Goal: Task Accomplishment & Management: Complete application form

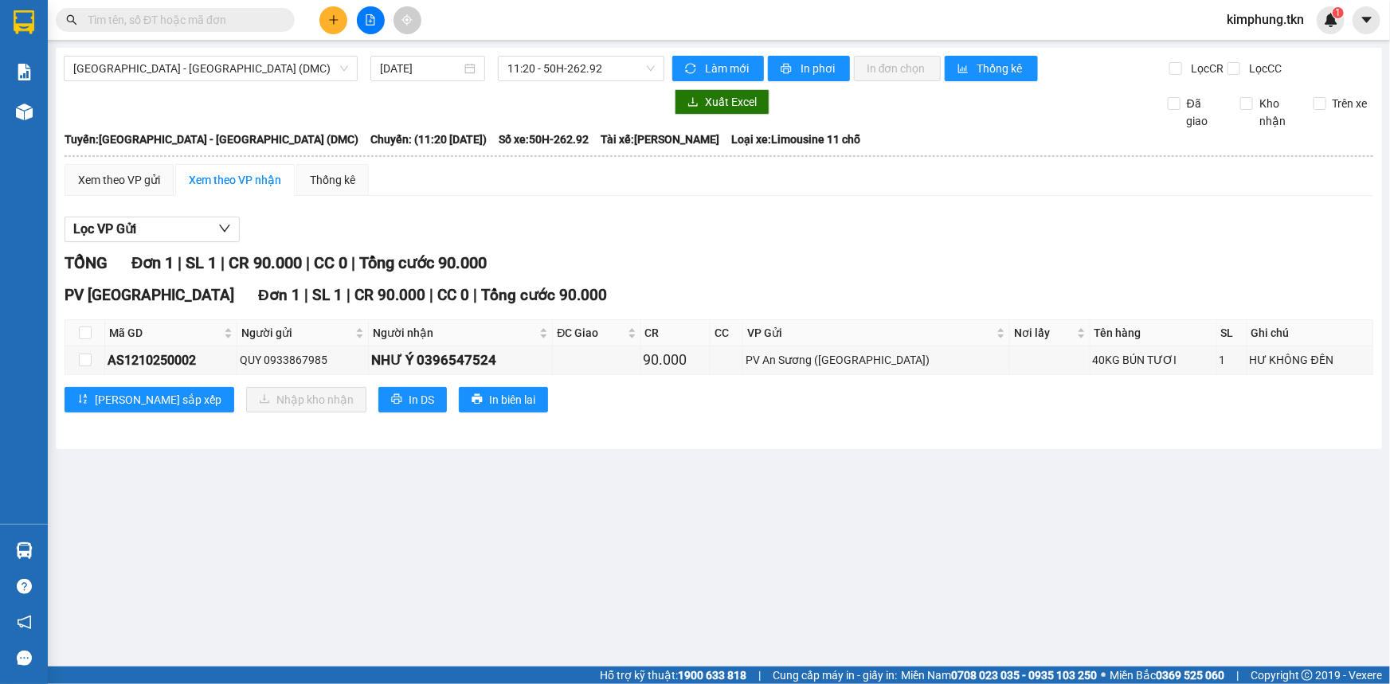
click at [335, 17] on icon "plus" at bounding box center [333, 19] width 11 height 11
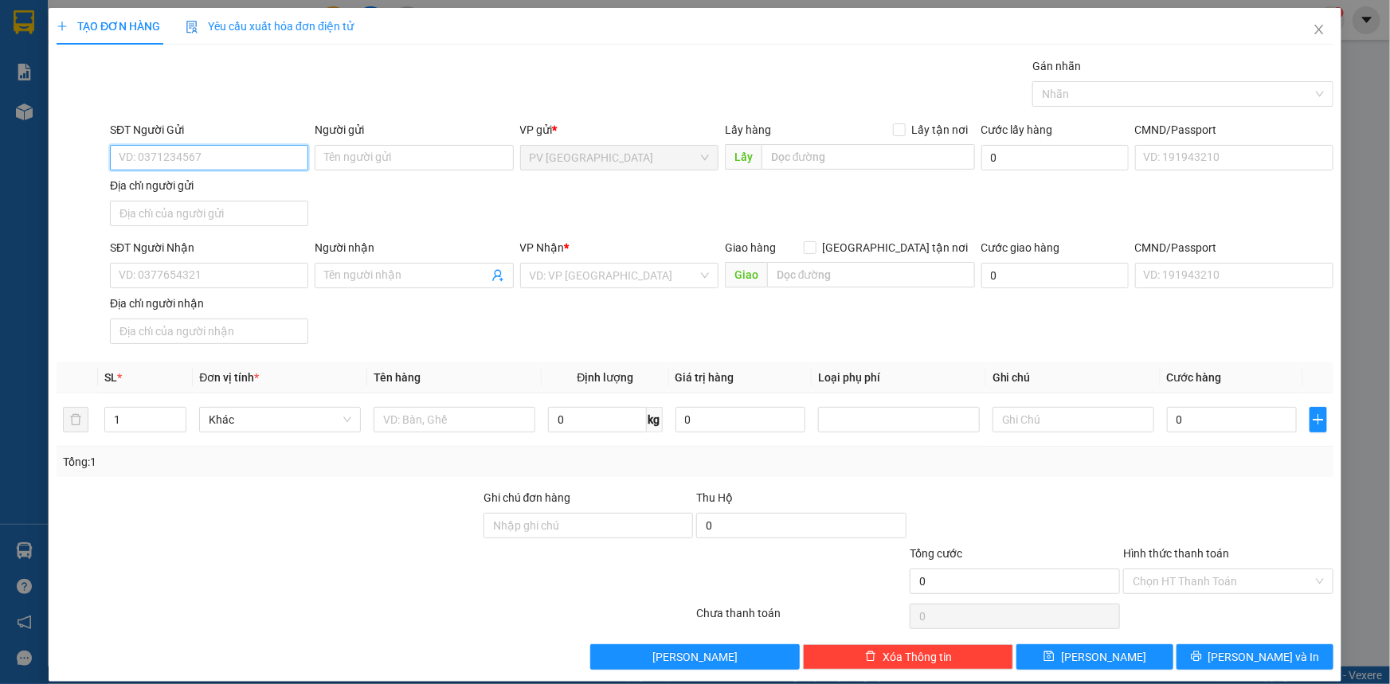
click at [234, 155] on input "SĐT Người Gửi" at bounding box center [209, 157] width 198 height 25
click at [221, 188] on div "0988206101 - chi" at bounding box center [208, 190] width 178 height 18
type input "0988206101"
type input "chi"
type input "0902609089"
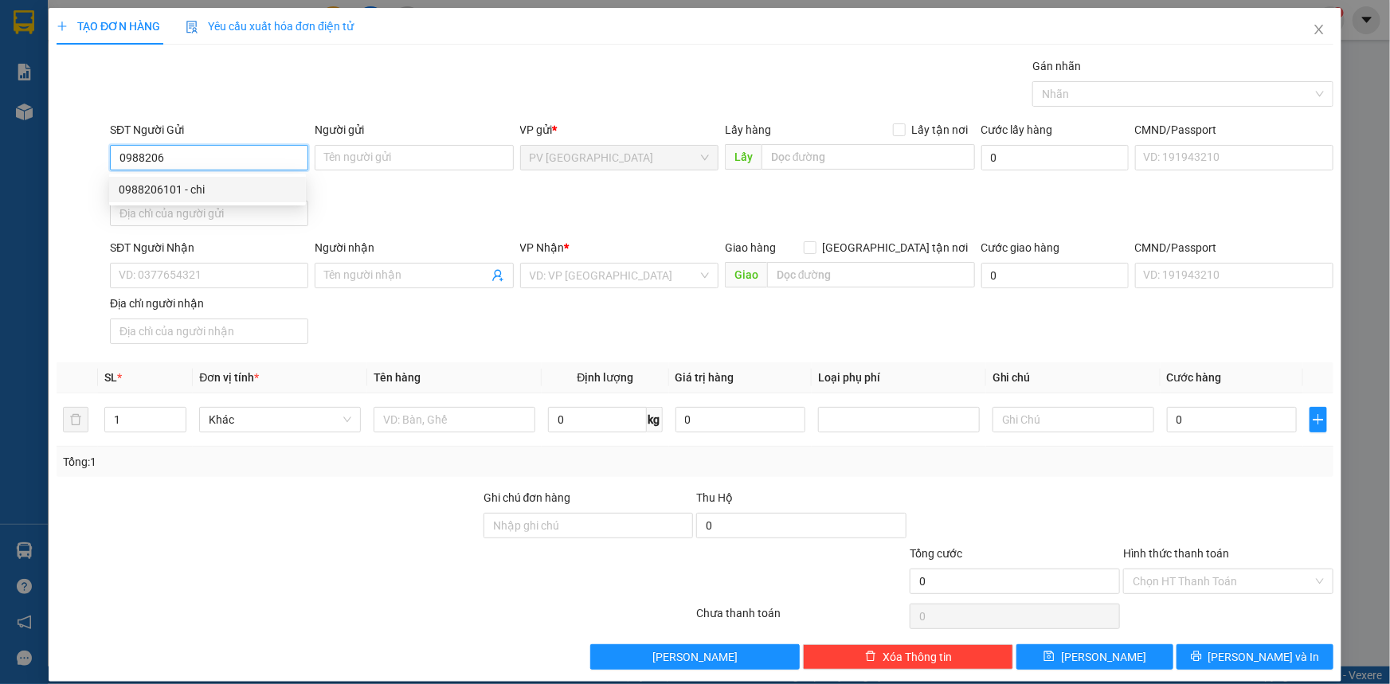
type input "chức"
type input "80.000"
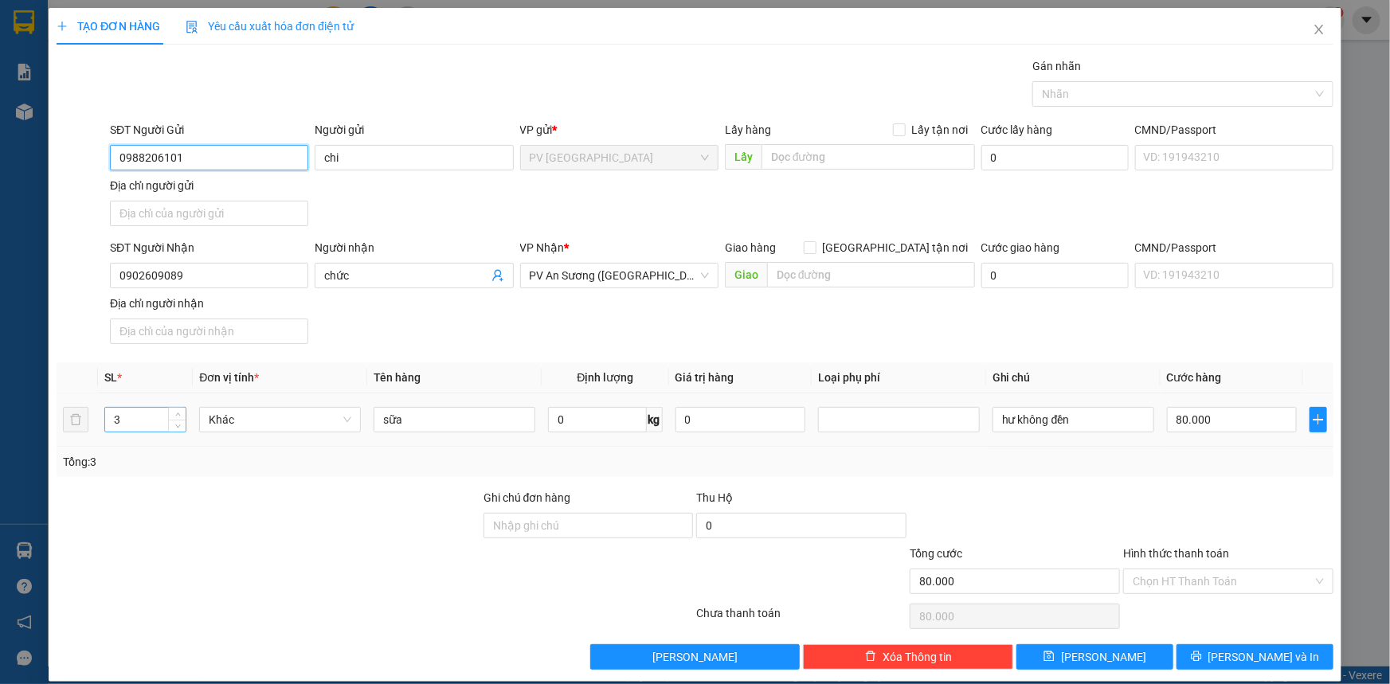
type input "0988206101"
click at [135, 428] on input "3" at bounding box center [145, 420] width 80 height 24
type input "4"
click at [1220, 413] on input "80.000" at bounding box center [1232, 419] width 130 height 25
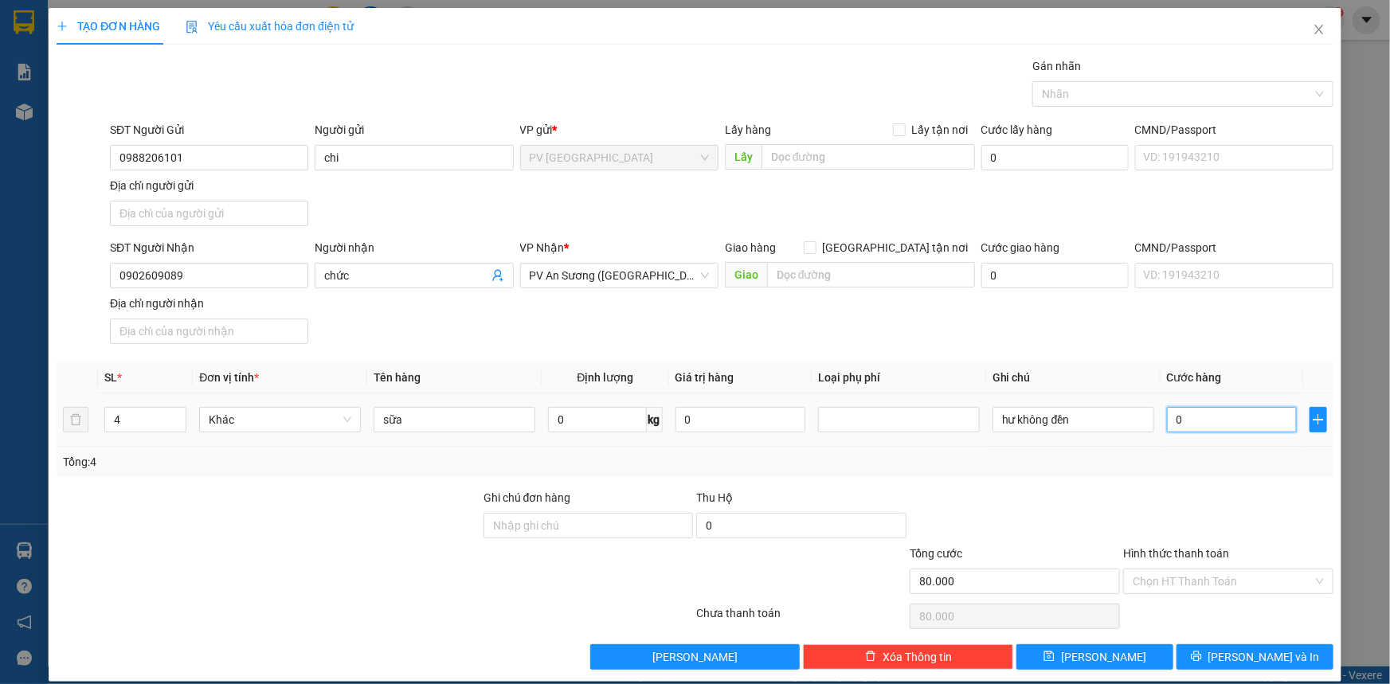
type input "0"
type input "1"
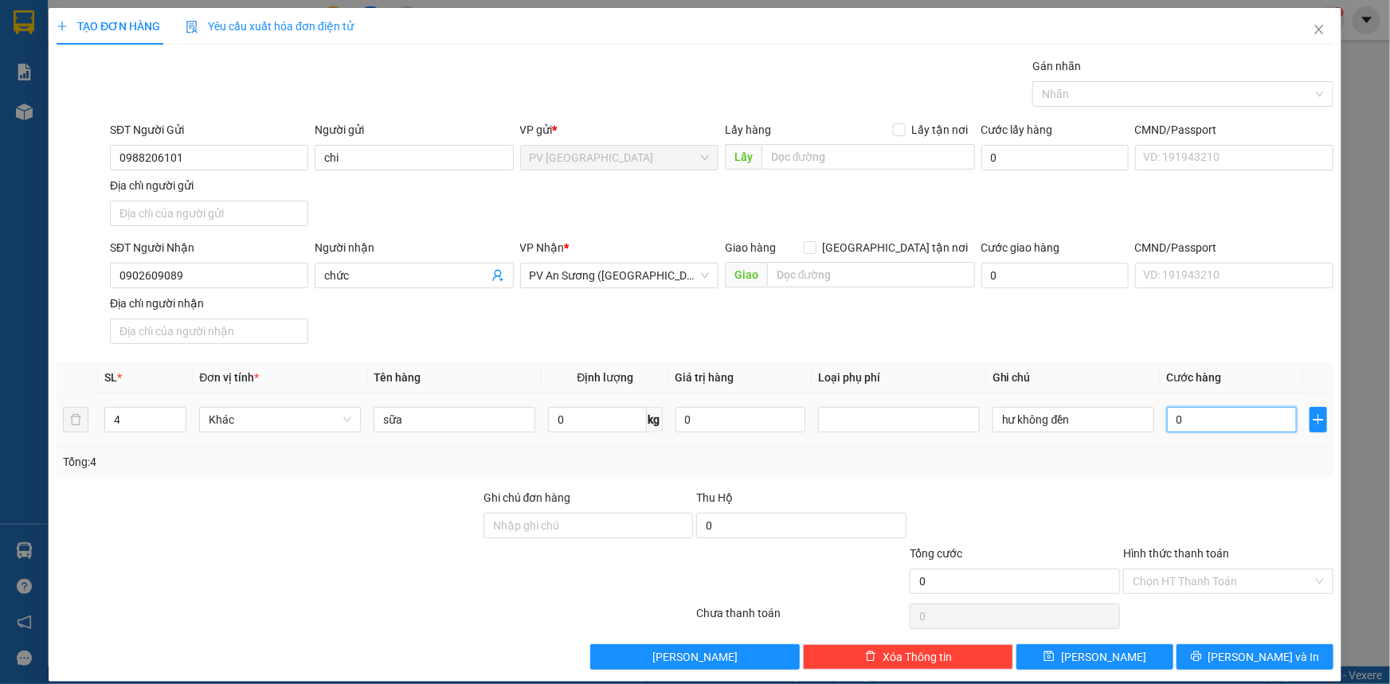
type input "1"
type input "16"
type input "160"
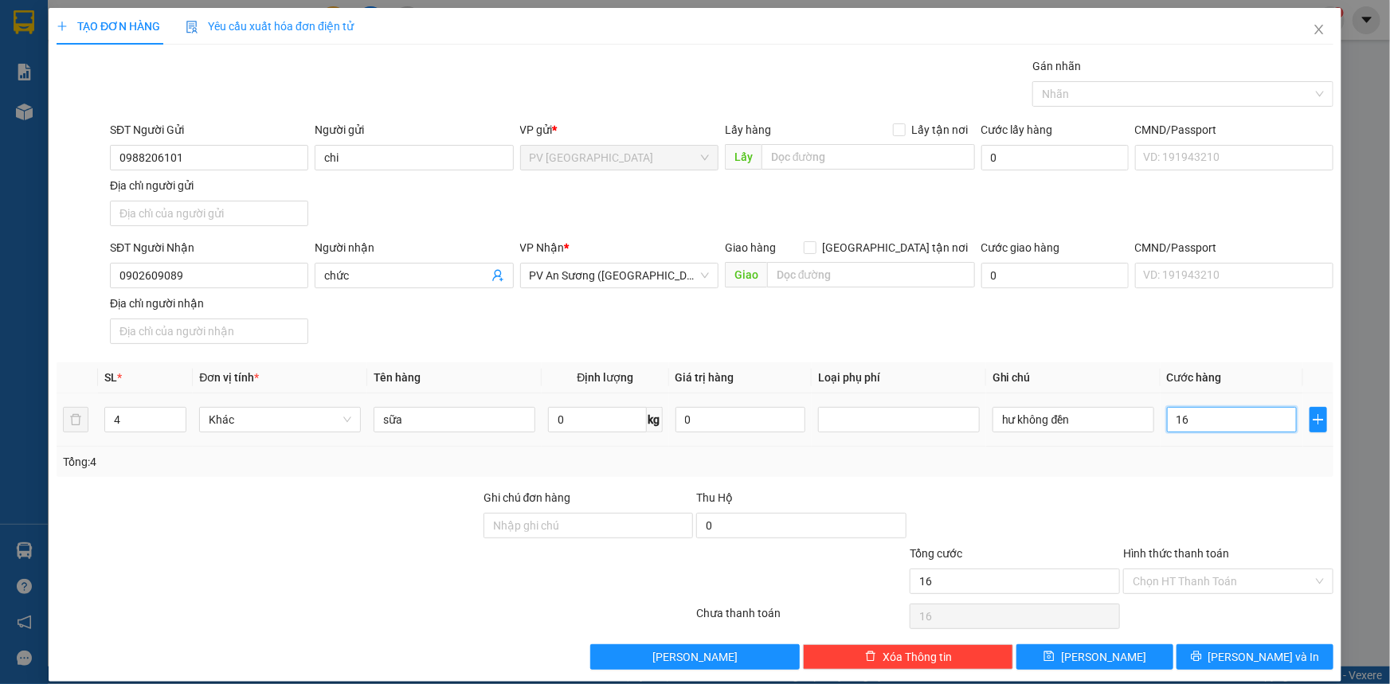
type input "160"
type input "1.600"
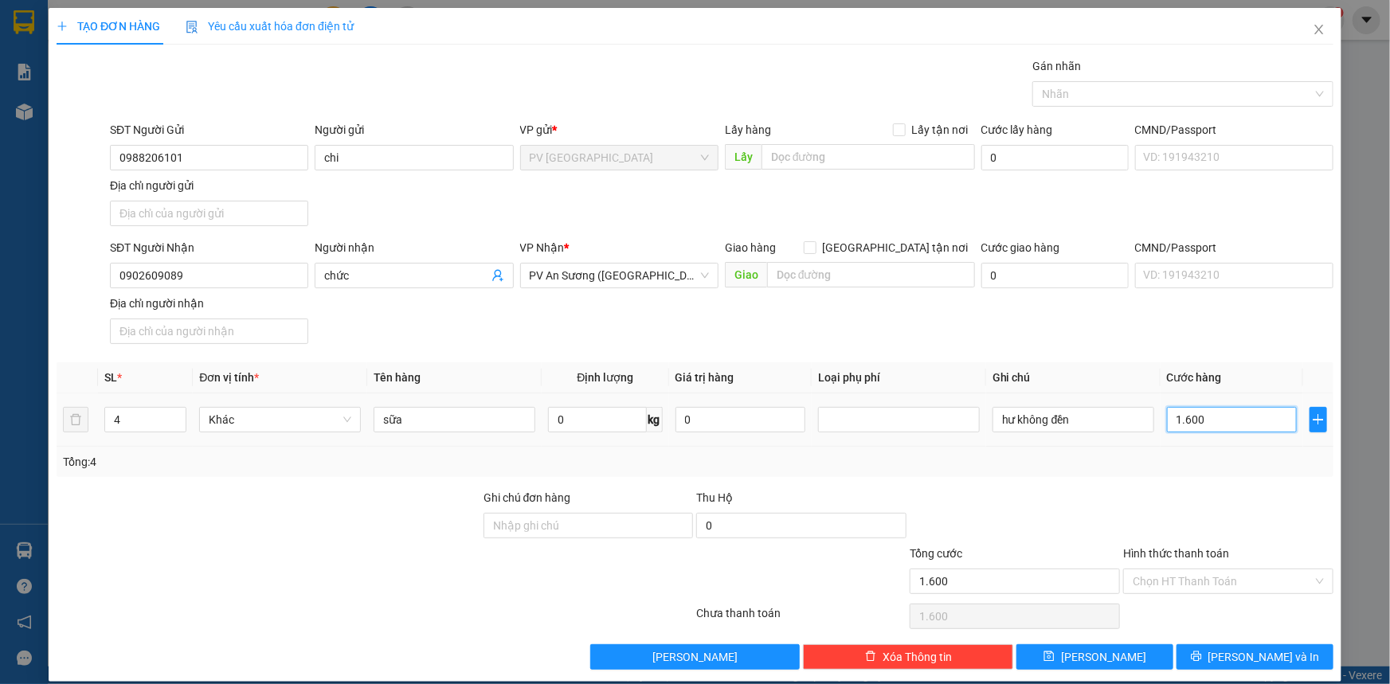
type input "16.000"
type input "160.000"
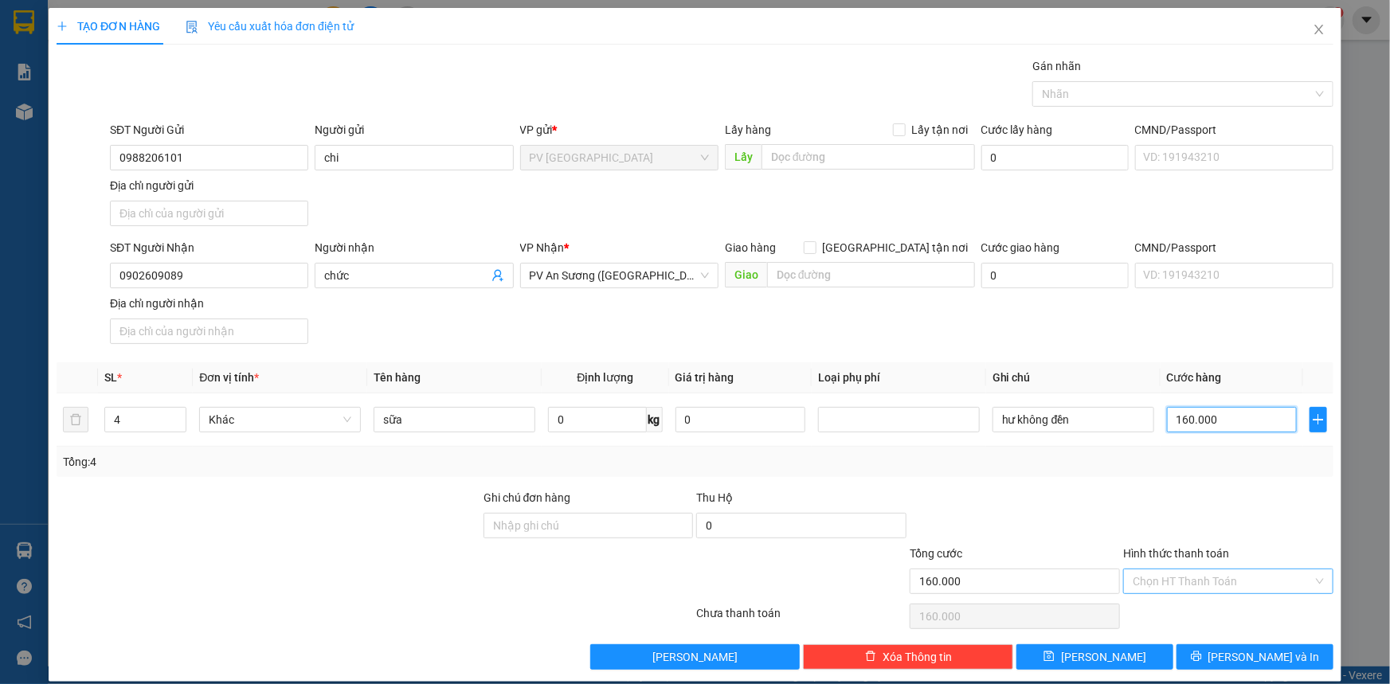
type input "160.000"
click at [1231, 569] on input "Hình thức thanh toán" at bounding box center [1223, 581] width 180 height 24
click at [1217, 607] on div "Tại văn phòng" at bounding box center [1219, 612] width 190 height 18
type input "0"
click at [1254, 661] on span "[PERSON_NAME] và In" at bounding box center [1264, 657] width 112 height 18
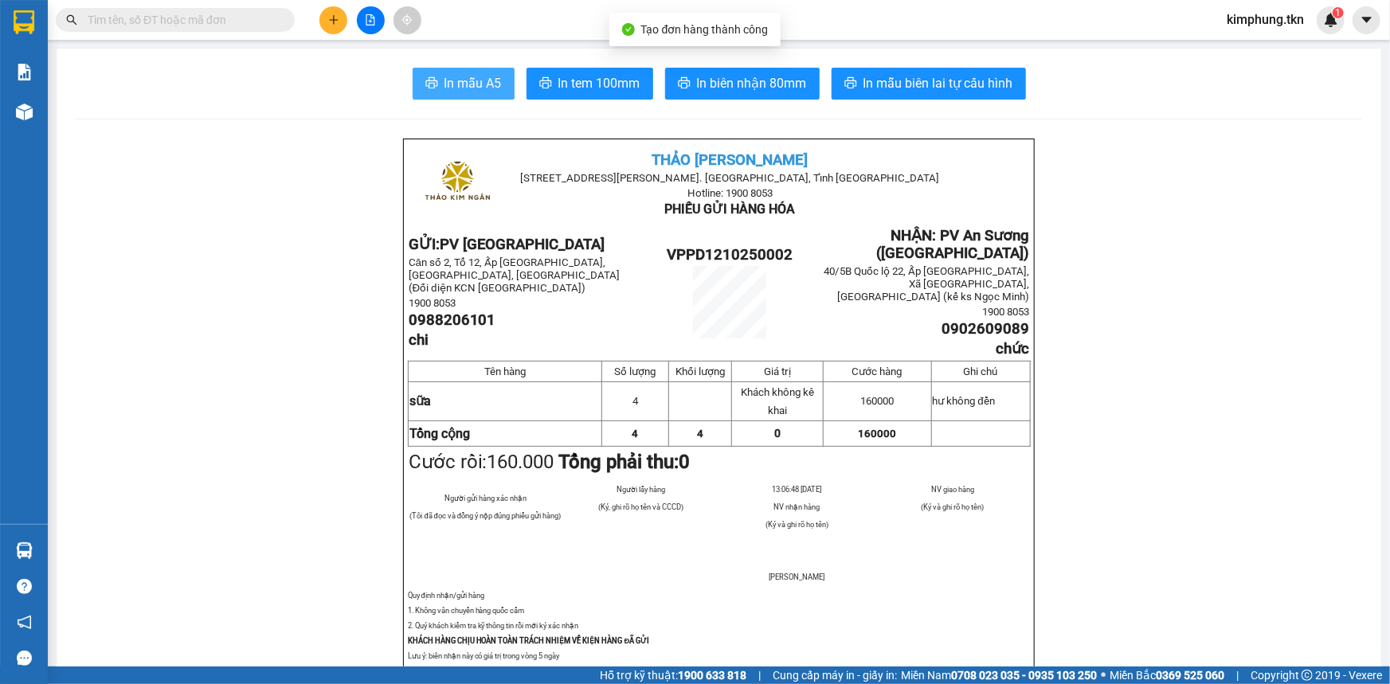
click at [441, 69] on button "In mẫu A5" at bounding box center [464, 84] width 102 height 32
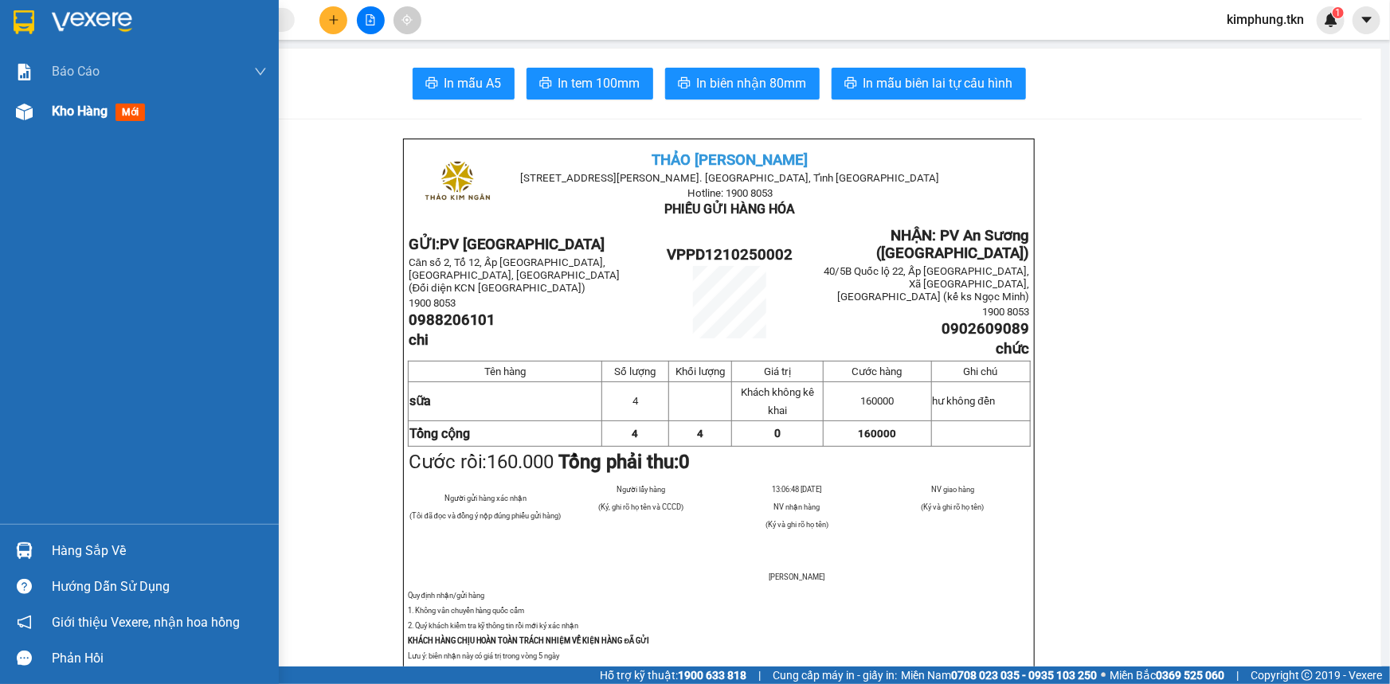
click at [100, 115] on span "Kho hàng" at bounding box center [80, 111] width 56 height 15
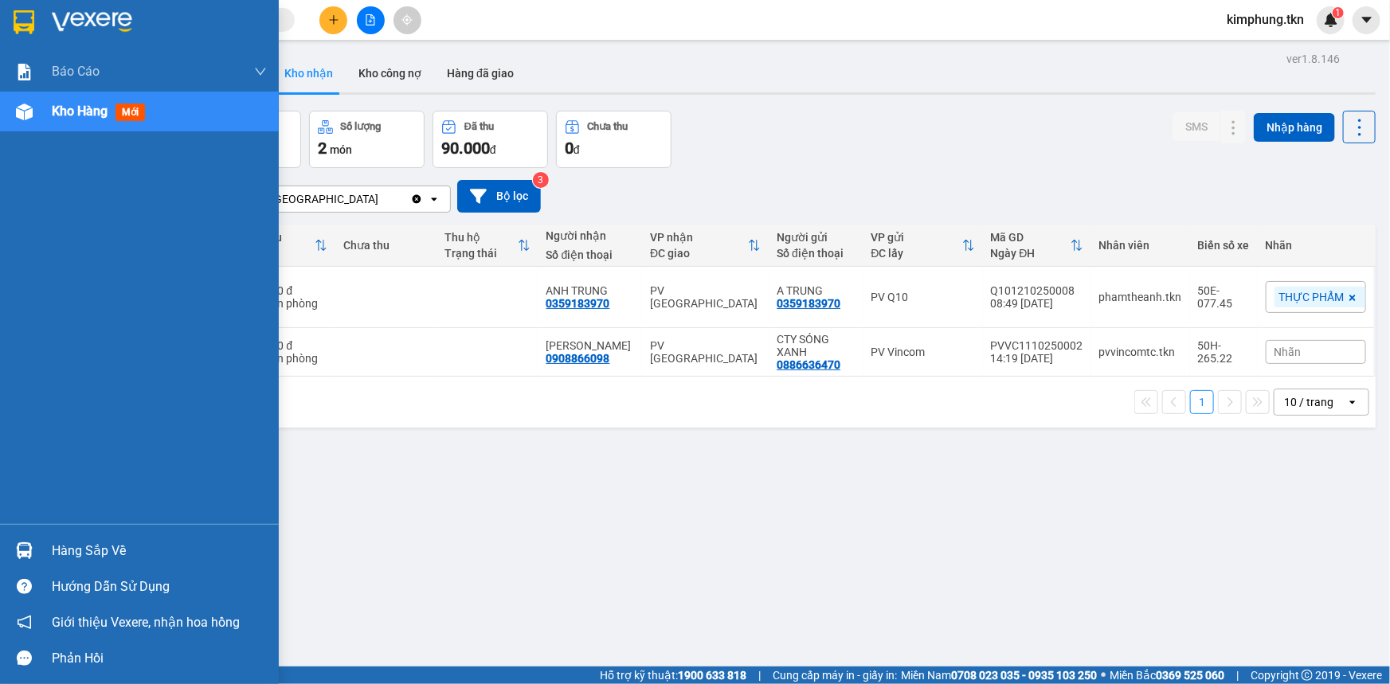
click at [52, 558] on div "Hàng sắp về" at bounding box center [159, 551] width 215 height 24
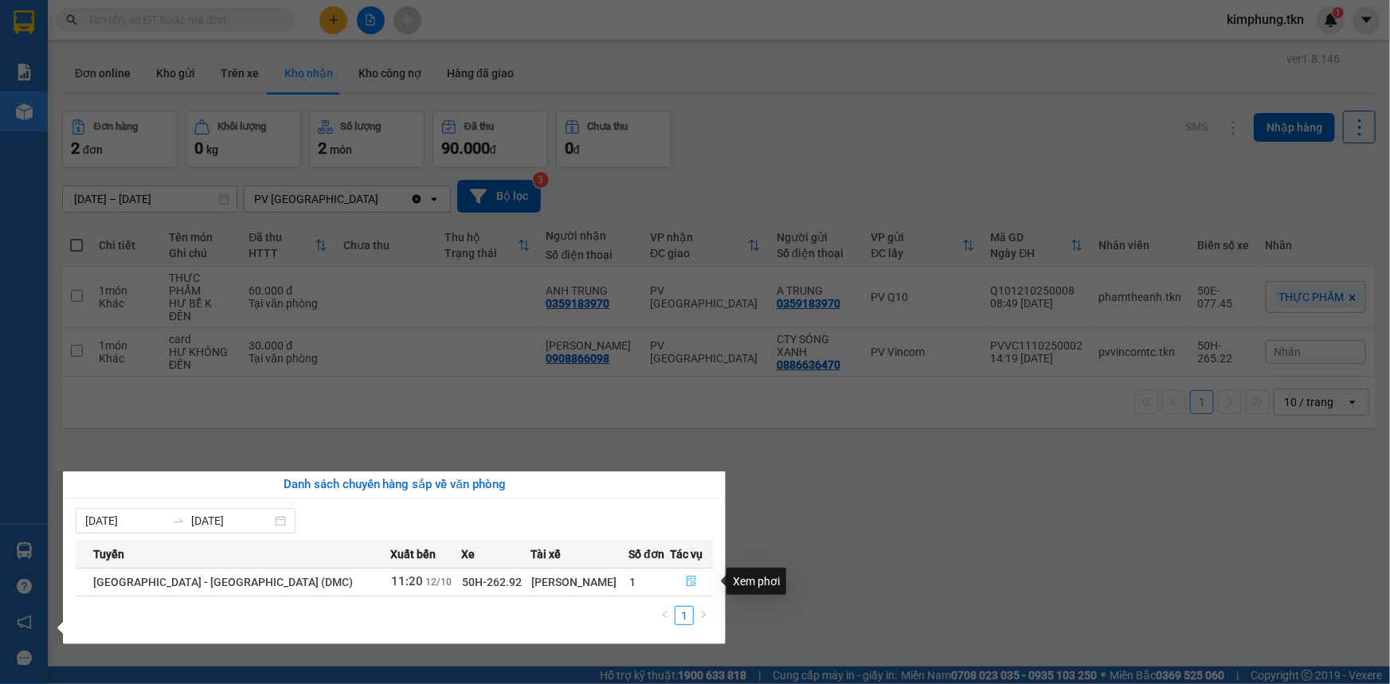
click at [687, 577] on icon "file-done" at bounding box center [692, 581] width 10 height 11
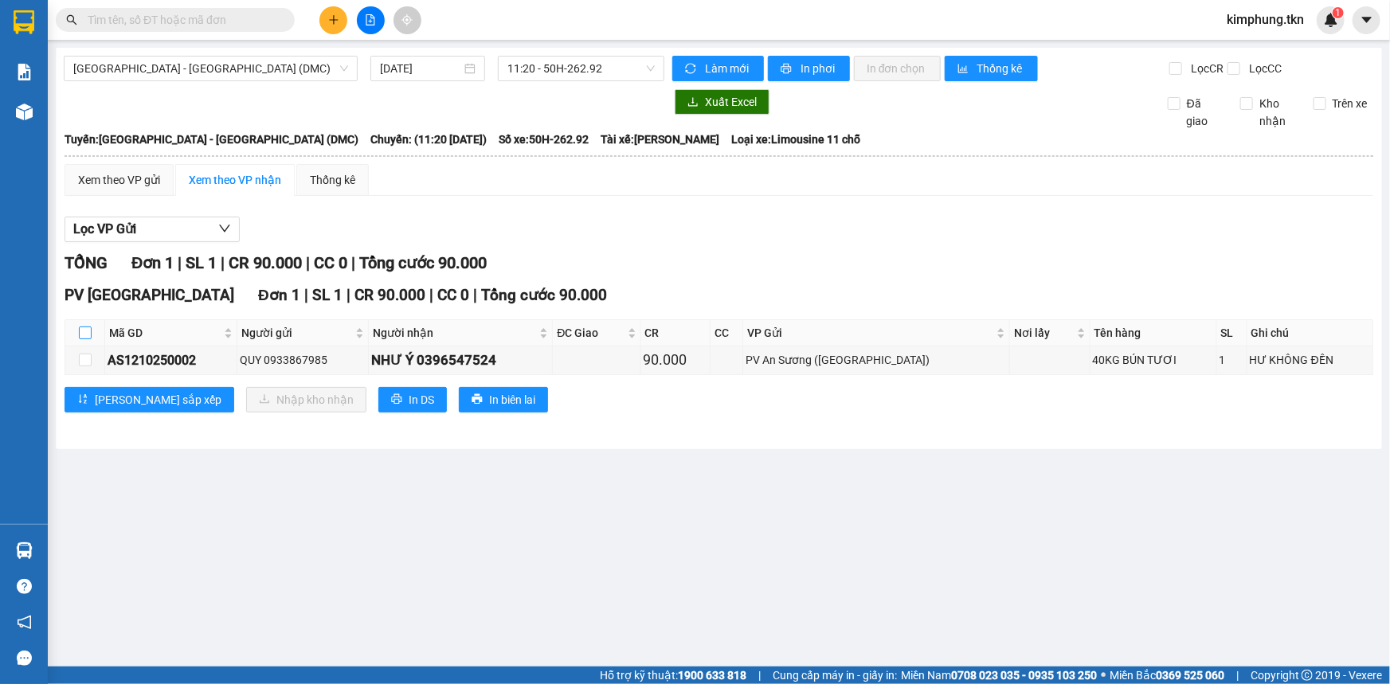
click at [89, 327] on input "checkbox" at bounding box center [85, 333] width 13 height 13
checkbox input "true"
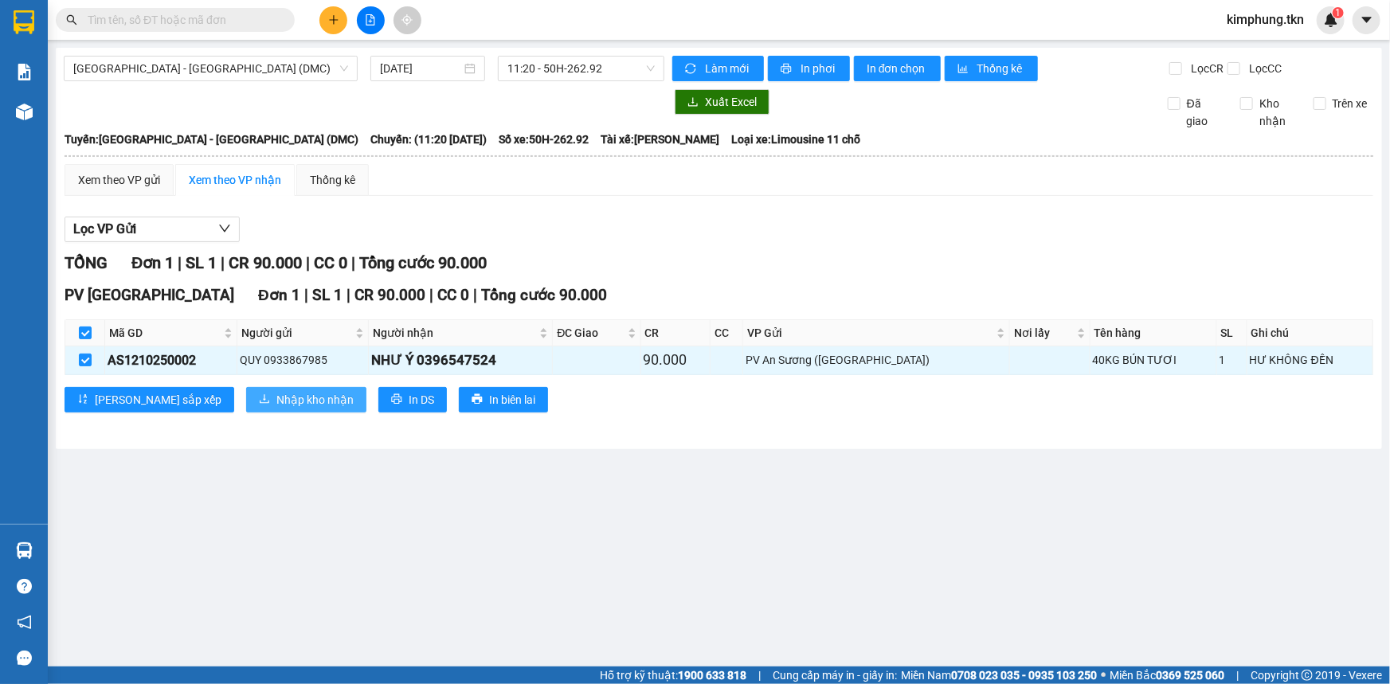
click at [276, 393] on span "Nhập kho nhận" at bounding box center [314, 400] width 77 height 18
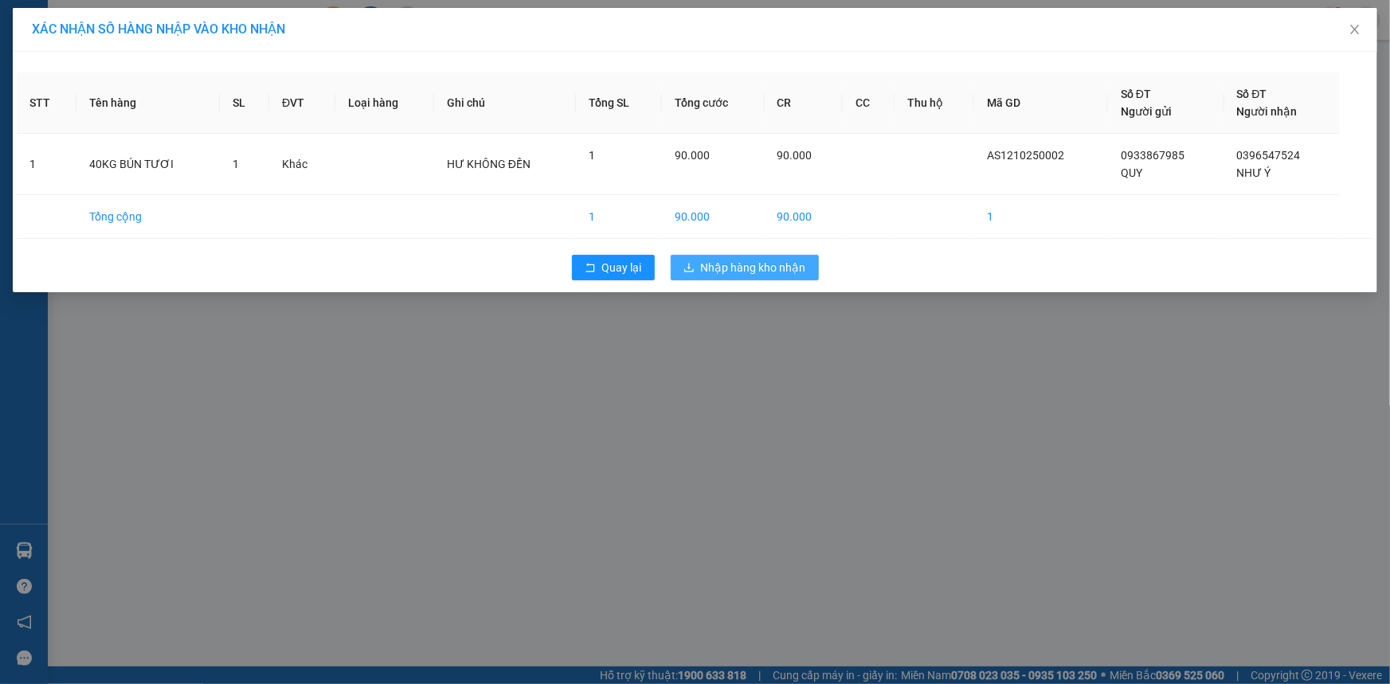
click at [769, 274] on span "Nhập hàng kho nhận" at bounding box center [753, 268] width 105 height 18
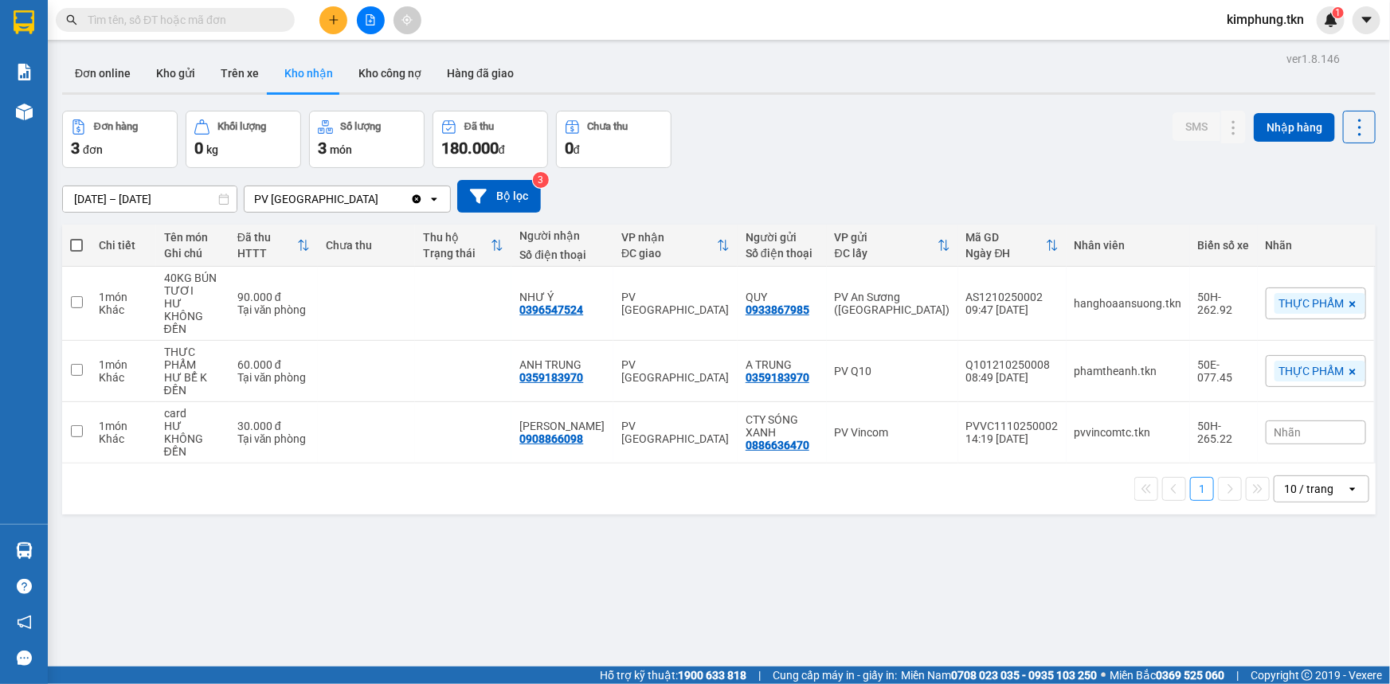
click at [70, 247] on span at bounding box center [76, 245] width 13 height 13
click at [76, 237] on input "checkbox" at bounding box center [76, 237] width 0 height 0
checkbox input "true"
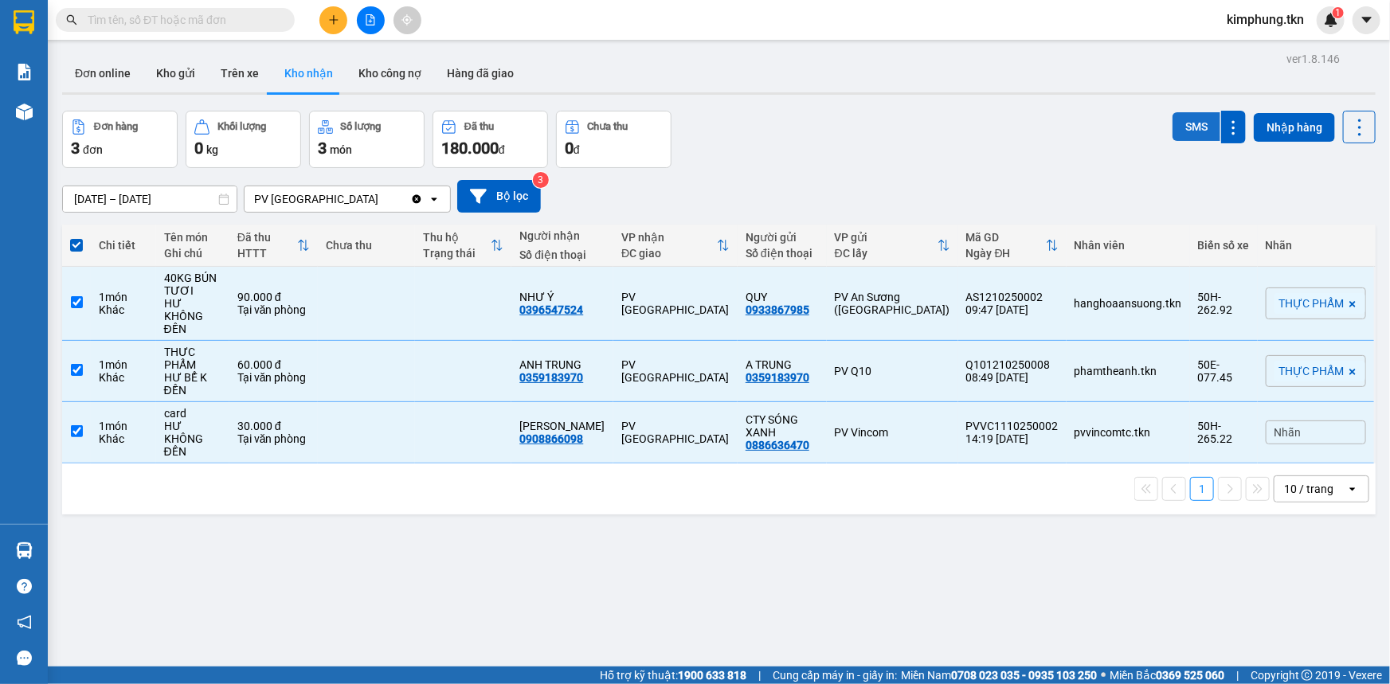
click at [1196, 119] on button "SMS" at bounding box center [1196, 126] width 48 height 29
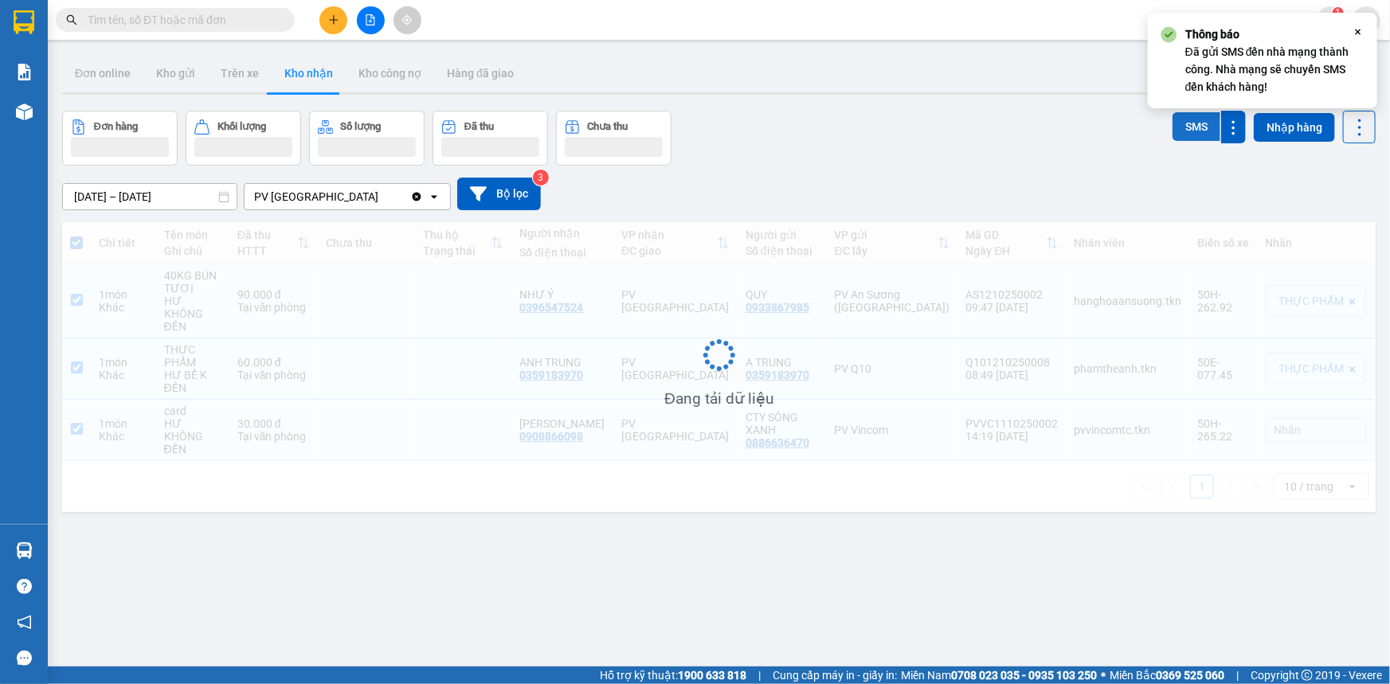
click at [1196, 119] on button "SMS" at bounding box center [1196, 126] width 48 height 29
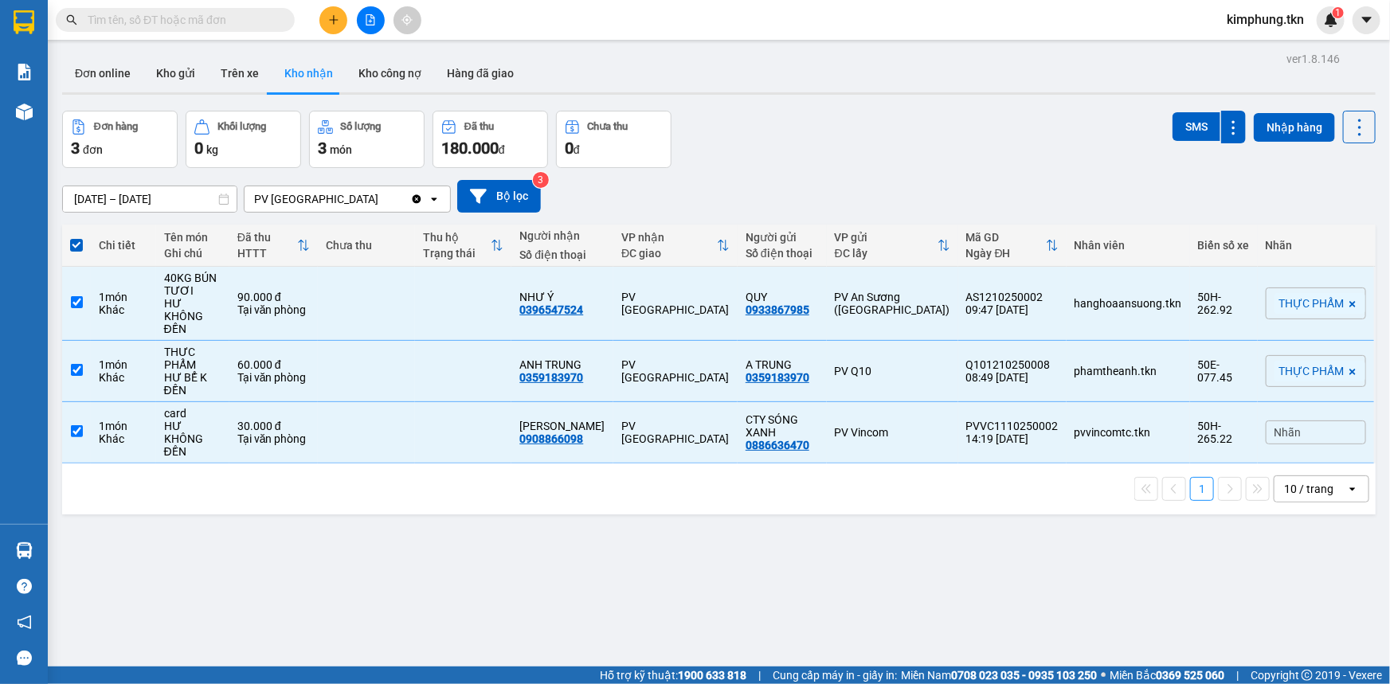
click at [310, 510] on div "ver 1.8.146 Đơn online Kho gửi Trên xe Kho nhận Kho công nợ Hàng đã giao Đơn hà…" at bounding box center [719, 390] width 1326 height 684
